Goal: Task Accomplishment & Management: Manage account settings

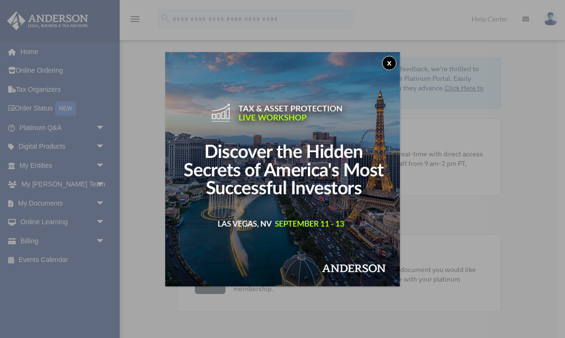
click at [393, 58] on button "x" at bounding box center [389, 63] width 14 height 14
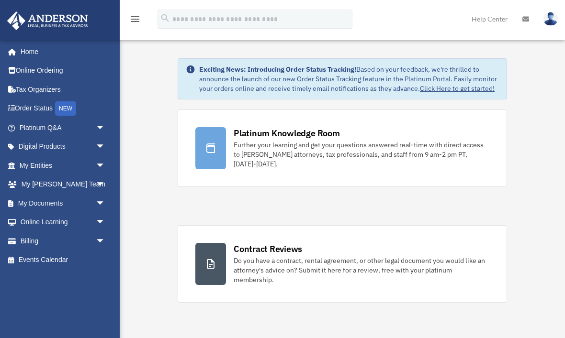
click at [102, 200] on span "arrow_drop_down" at bounding box center [105, 204] width 19 height 20
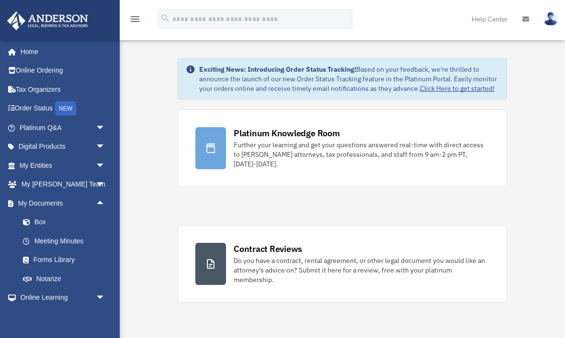
click at [45, 224] on link "Box" at bounding box center [66, 222] width 106 height 19
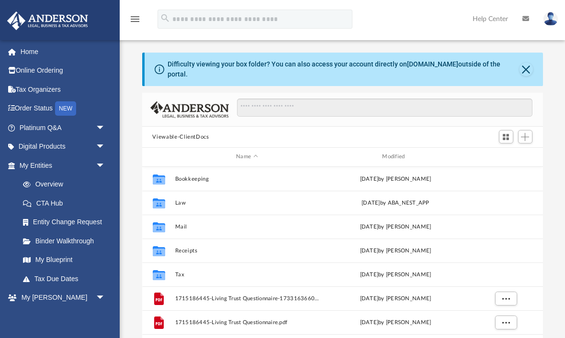
click at [20, 47] on link "Home" at bounding box center [63, 51] width 113 height 19
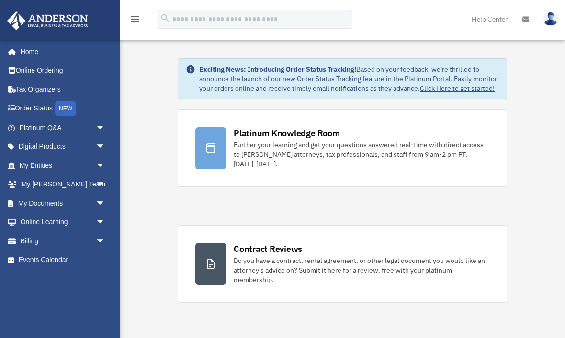
click at [103, 241] on span "arrow_drop_down" at bounding box center [105, 242] width 19 height 20
click at [52, 296] on link "Manage Payments" at bounding box center [66, 298] width 106 height 19
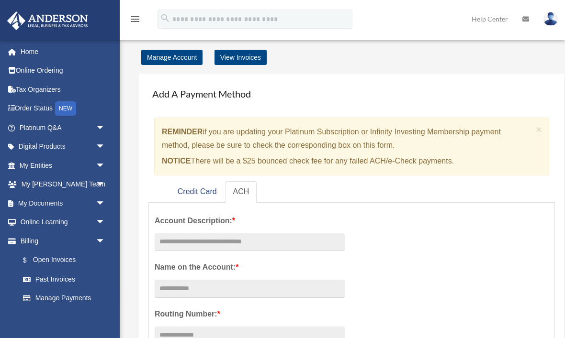
click at [243, 59] on link "View Invoices" at bounding box center [240, 57] width 52 height 15
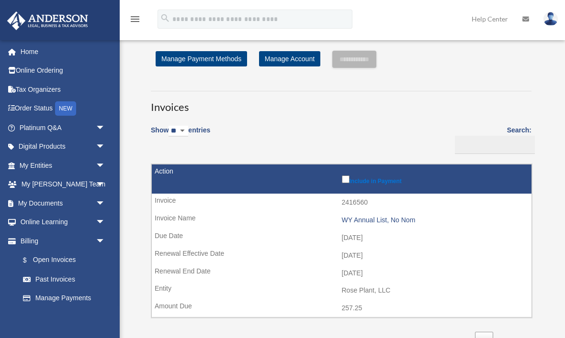
click at [291, 59] on link "Manage Account" at bounding box center [289, 58] width 61 height 15
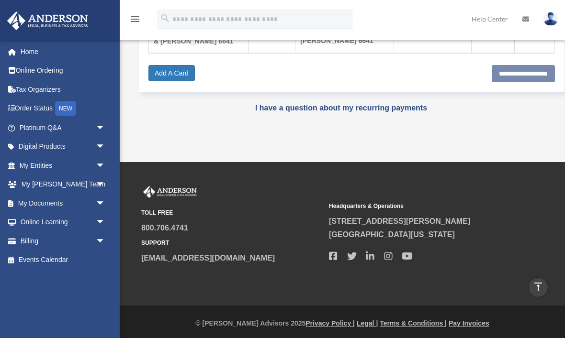
scroll to position [261, 0]
